Goal: Information Seeking & Learning: Find specific fact

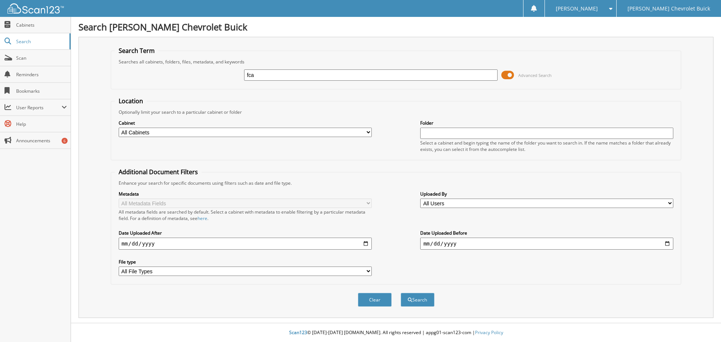
type input "fca"
click at [401, 293] on button "Search" at bounding box center [418, 300] width 34 height 14
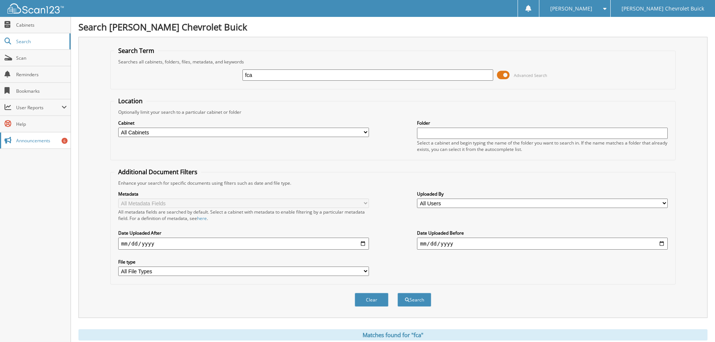
click at [44, 141] on span "Announcements" at bounding box center [41, 140] width 51 height 6
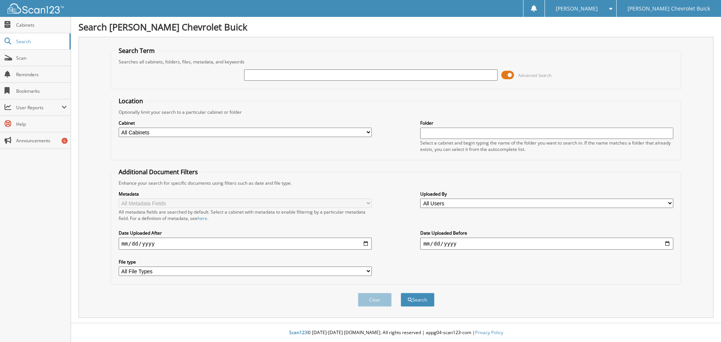
click at [157, 132] on select "All Cabinets CHEVROLET DEALS CHRYSLER DEALS CHRYSLER REPAIR ORDERS PAYABLES TIF…" at bounding box center [245, 132] width 253 height 9
select select "11470"
click at [119, 128] on select "All Cabinets CHEVROLET DEALS CHRYSLER DEALS CHRYSLER REPAIR ORDERS PAYABLES TIF…" at bounding box center [245, 132] width 253 height 9
click at [430, 134] on input "text" at bounding box center [546, 133] width 253 height 11
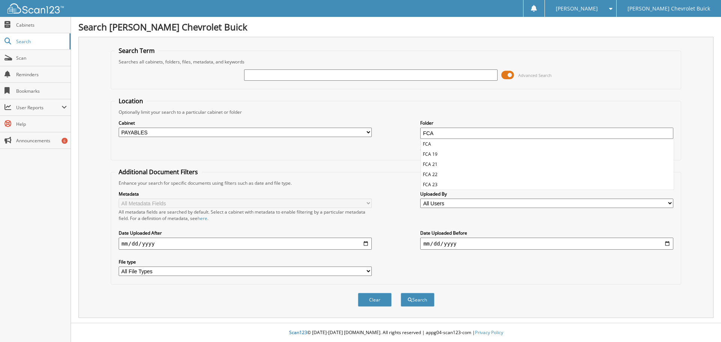
type input "FCA"
click at [401, 293] on button "Search" at bounding box center [418, 300] width 34 height 14
click at [436, 143] on li "FCA" at bounding box center [547, 144] width 253 height 10
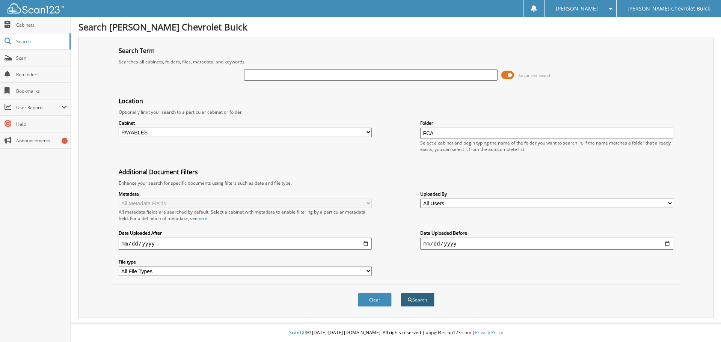
click at [419, 301] on button "Search" at bounding box center [418, 300] width 34 height 14
click at [200, 220] on div "Metadata All Metadata Fields All metadata fields are searched by default. Selec…" at bounding box center [396, 233] width 562 height 94
click at [373, 243] on div "Metadata All Metadata Fields All metadata fields are searched by default. Selec…" at bounding box center [396, 233] width 562 height 94
click at [666, 245] on input "date" at bounding box center [546, 244] width 253 height 12
type input "[DATE]"
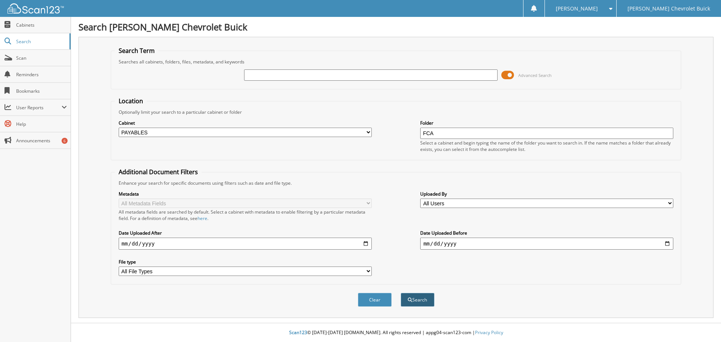
click at [411, 299] on span "submit" at bounding box center [410, 300] width 5 height 5
click at [389, 73] on input "text" at bounding box center [370, 74] width 253 height 11
type input "FCA"
click at [401, 293] on button "Search" at bounding box center [418, 300] width 34 height 14
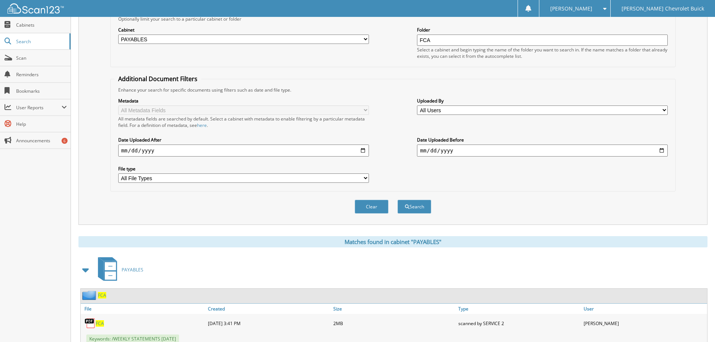
scroll to position [151, 0]
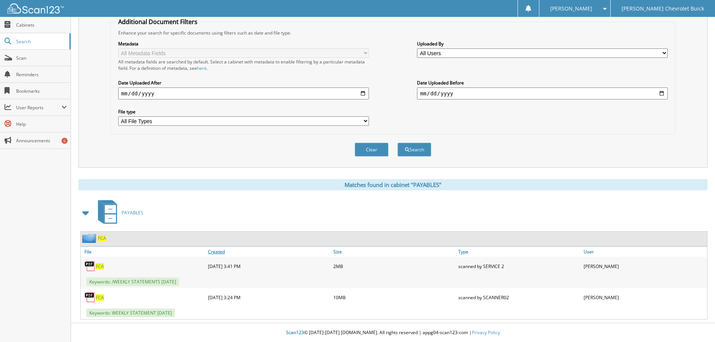
click at [214, 252] on link "Created" at bounding box center [268, 252] width 125 height 10
click at [215, 252] on link "Created" at bounding box center [268, 252] width 125 height 10
click at [96, 297] on span "FCA" at bounding box center [100, 297] width 8 height 6
click at [90, 298] on img at bounding box center [89, 297] width 11 height 11
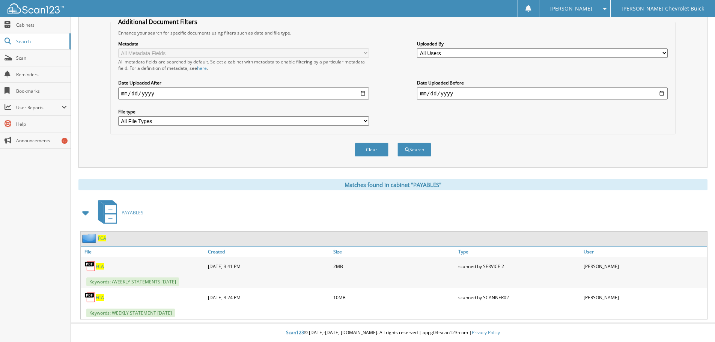
click at [90, 215] on span at bounding box center [86, 213] width 11 height 14
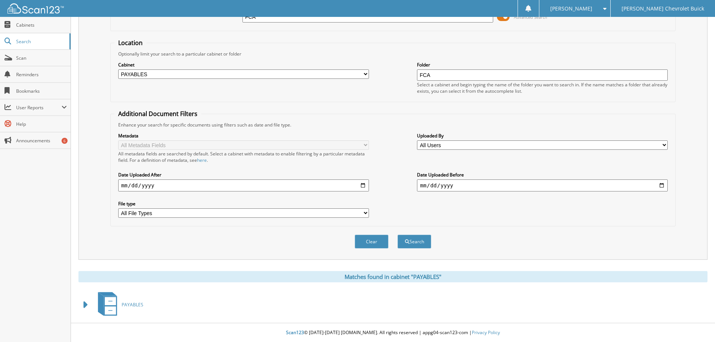
click at [308, 214] on select "All File Types PDF TIF" at bounding box center [243, 212] width 251 height 9
click at [185, 74] on select "All Cabinets CHEVROLET DEALS CHRYSLER DEALS CHRYSLER REPAIR ORDERS PAYABLES TIF…" at bounding box center [243, 73] width 251 height 9
select select
click at [118, 69] on select "All Cabinets CHEVROLET DEALS CHRYSLER DEALS CHRYSLER REPAIR ORDERS PAYABLES TIF…" at bounding box center [243, 73] width 251 height 9
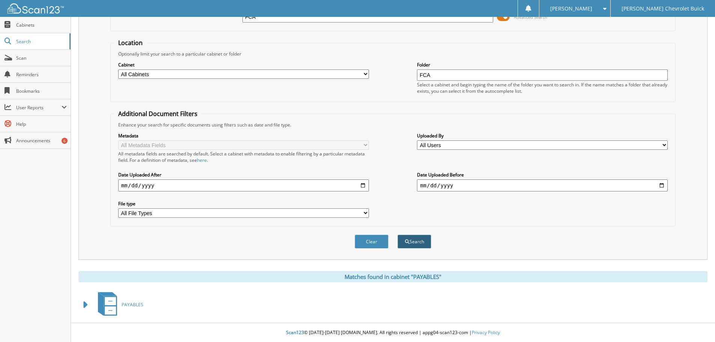
click at [418, 240] on button "Search" at bounding box center [415, 242] width 34 height 14
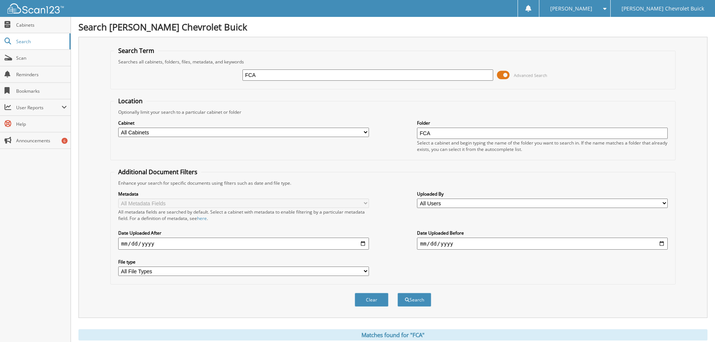
click at [269, 76] on input "FCA" at bounding box center [368, 74] width 251 height 11
type input "FCA25"
click at [428, 298] on button "Search" at bounding box center [415, 300] width 34 height 14
drag, startPoint x: 425, startPoint y: 131, endPoint x: 272, endPoint y: 135, distance: 153.2
click at [387, 130] on div "Cabinet All Cabinets CHEVROLET DEALS CHRYSLER DEALS CHRYSLER REPAIR ORDERS PAYA…" at bounding box center [393, 135] width 557 height 41
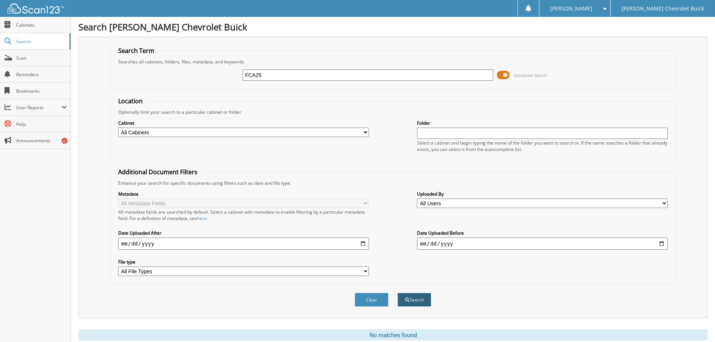
click at [416, 303] on button "Search" at bounding box center [415, 300] width 34 height 14
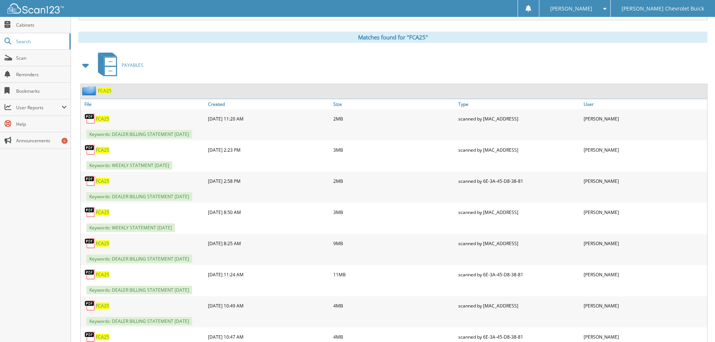
scroll to position [300, 0]
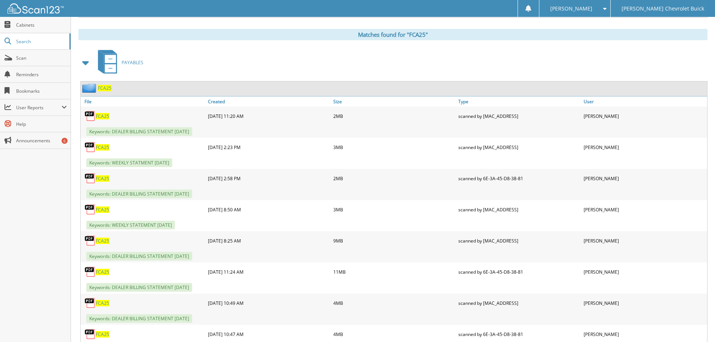
click at [89, 145] on img at bounding box center [89, 147] width 11 height 11
click at [218, 101] on link "Created" at bounding box center [268, 101] width 125 height 10
click at [218, 103] on link "Created" at bounding box center [268, 101] width 125 height 10
click at [220, 100] on link "Created" at bounding box center [268, 101] width 125 height 10
click at [101, 271] on span "FCA25" at bounding box center [103, 272] width 14 height 6
